Goal: Navigation & Orientation: Find specific page/section

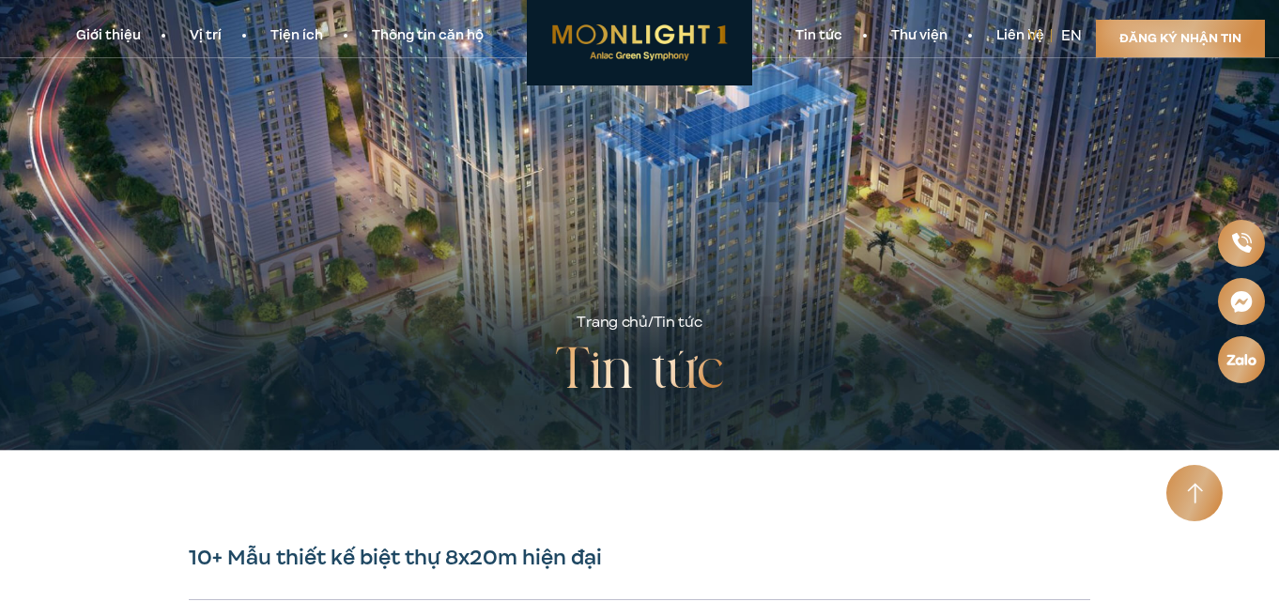
scroll to position [282, 0]
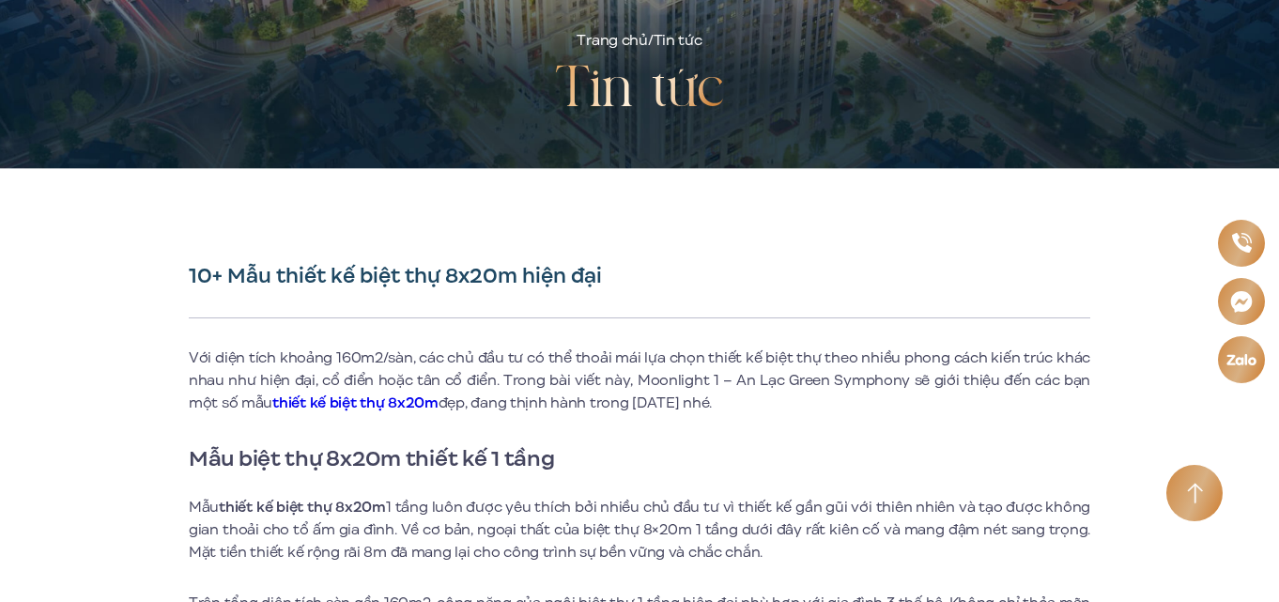
click at [604, 38] on img at bounding box center [639, 16] width 225 height 85
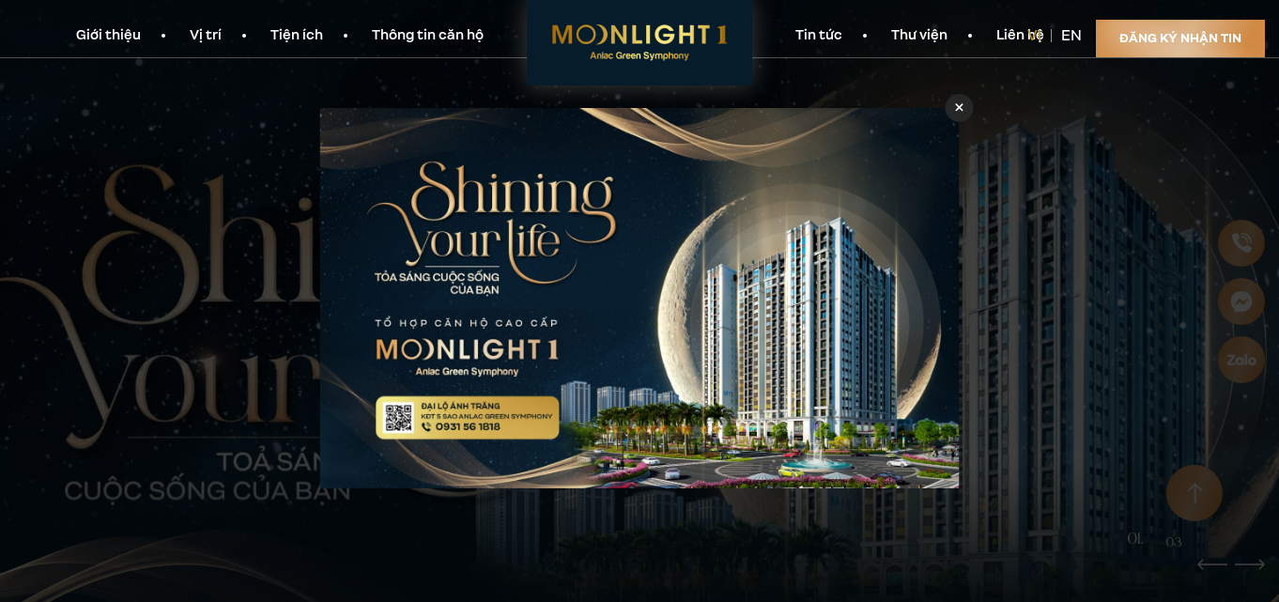
click at [928, 33] on link "Thư viện" at bounding box center [918, 36] width 105 height 20
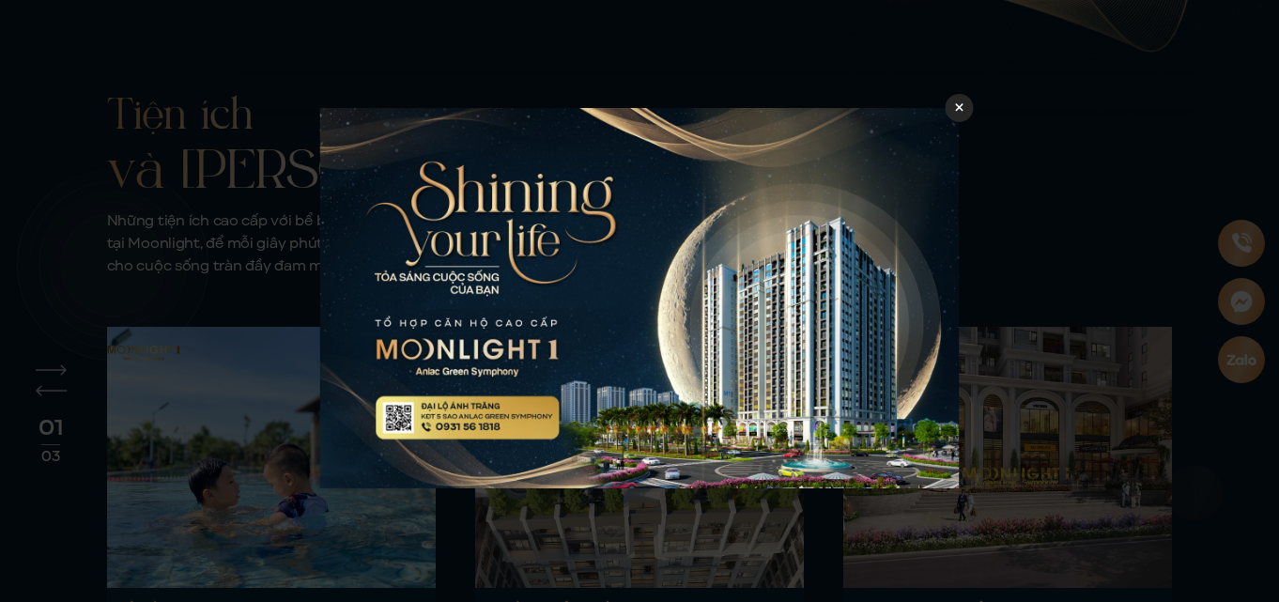
scroll to position [6241, 0]
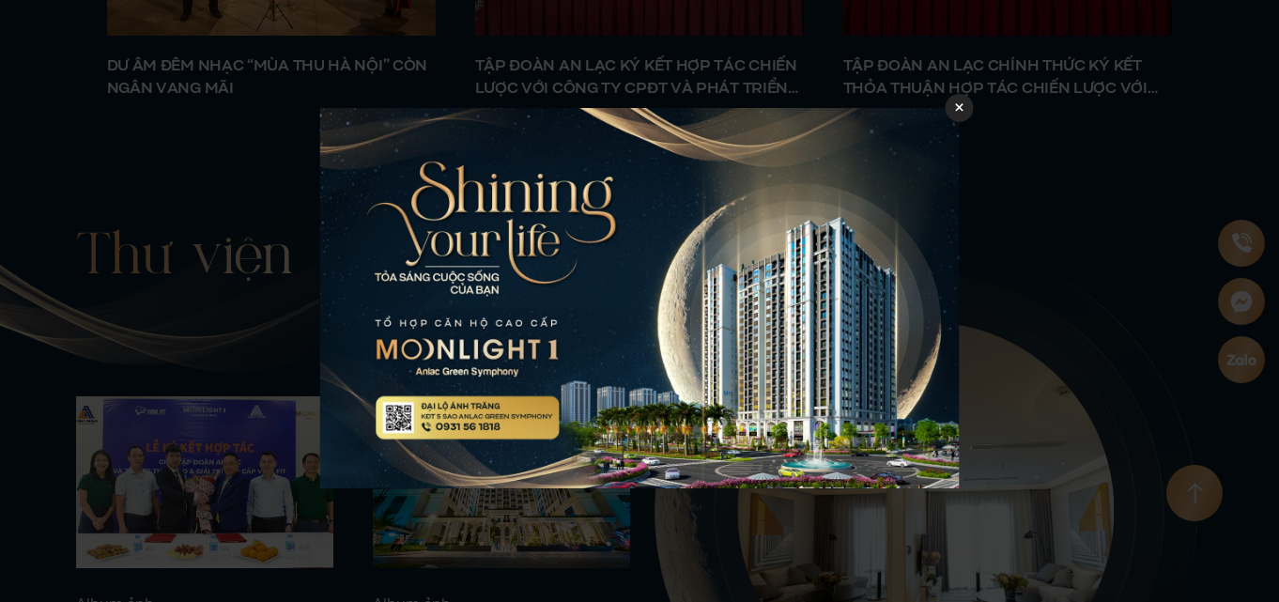
click at [955, 110] on icon at bounding box center [959, 106] width 8 height 13
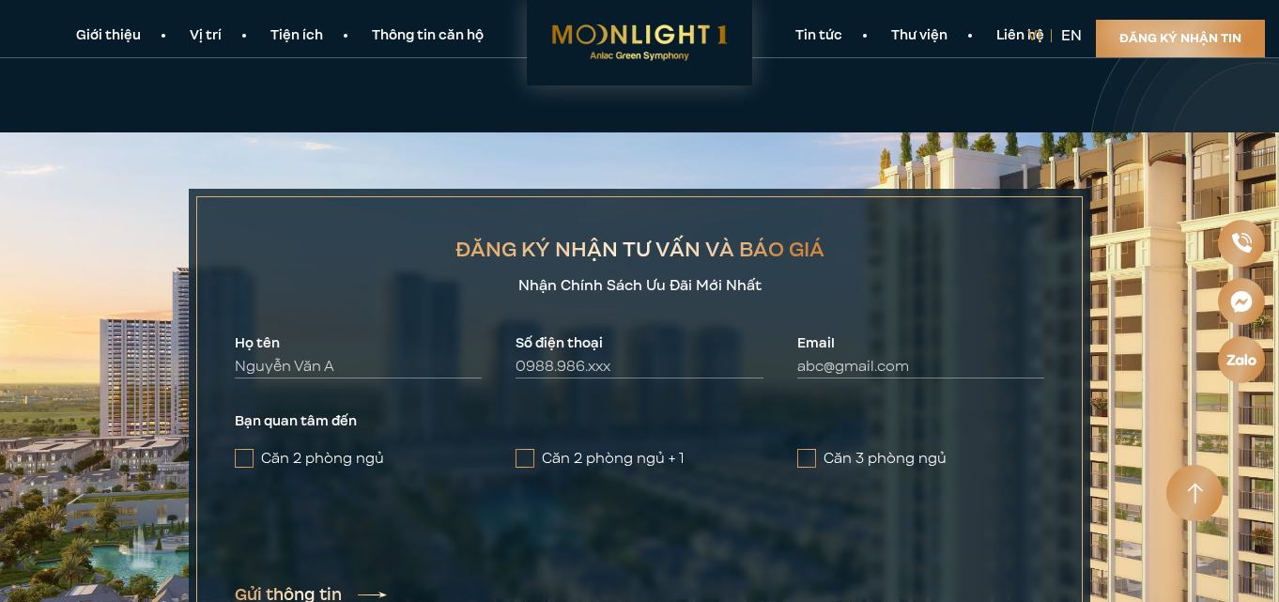
scroll to position [6710, 0]
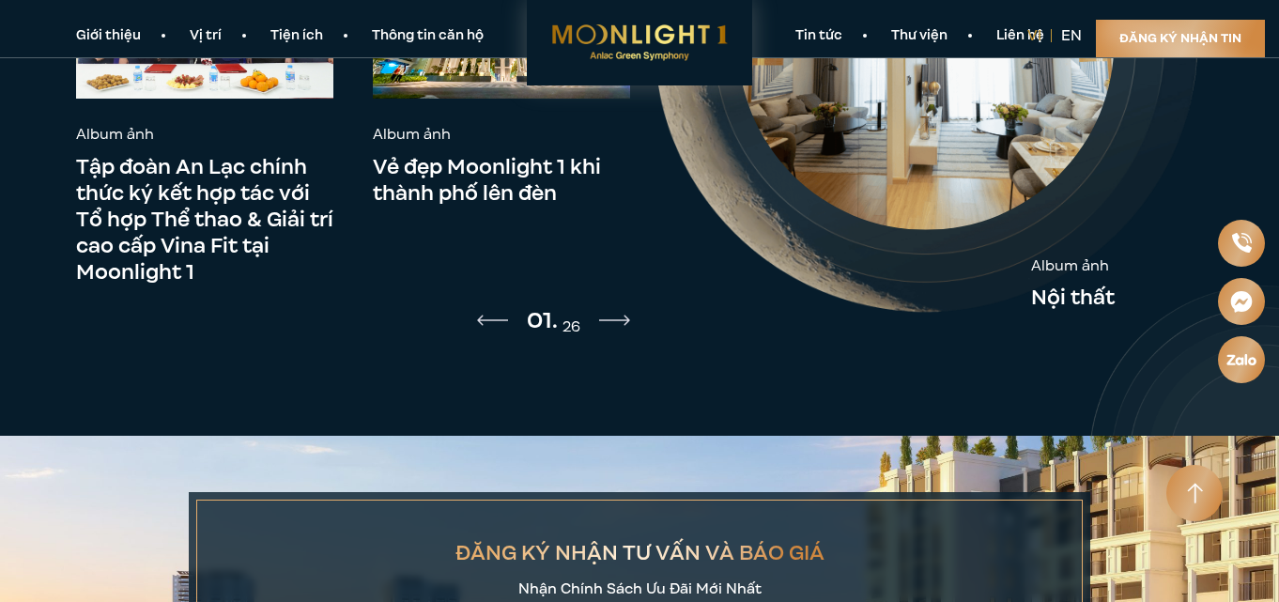
click at [113, 38] on link "Giới thiệu" at bounding box center [109, 36] width 114 height 20
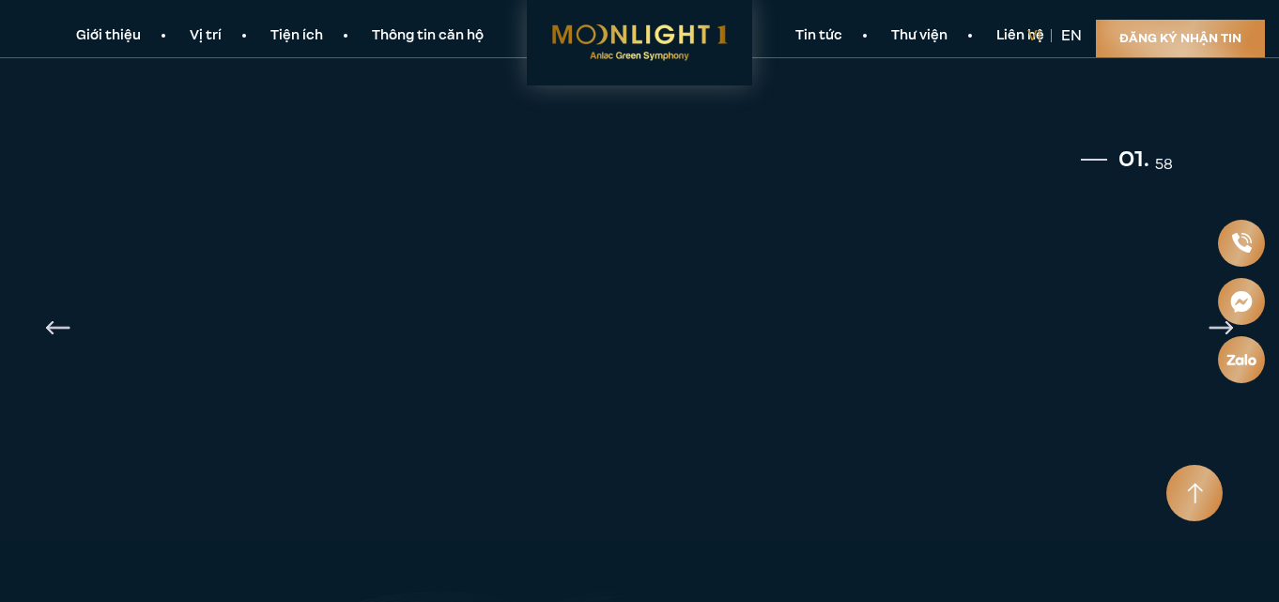
scroll to position [639, 0]
